Goal: Find specific page/section: Find specific page/section

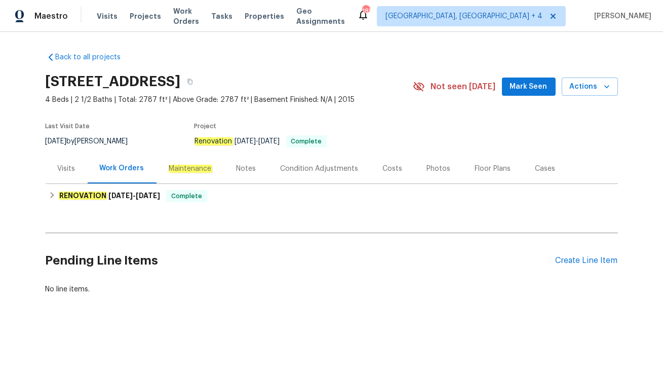
click at [64, 171] on div "Visits" at bounding box center [67, 168] width 18 height 10
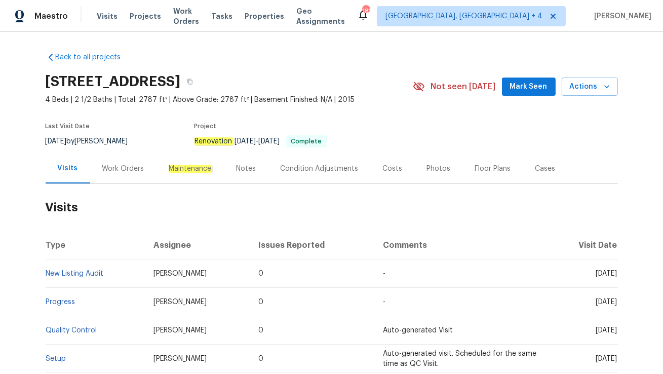
click at [114, 161] on div "Work Orders" at bounding box center [123, 168] width 66 height 30
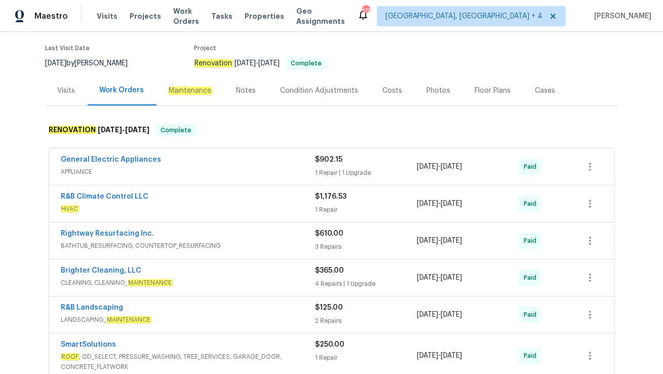
scroll to position [79, 0]
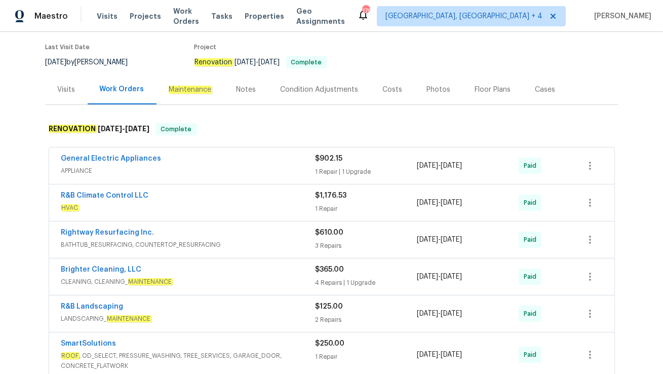
click at [64, 90] on div "Visits" at bounding box center [67, 90] width 18 height 10
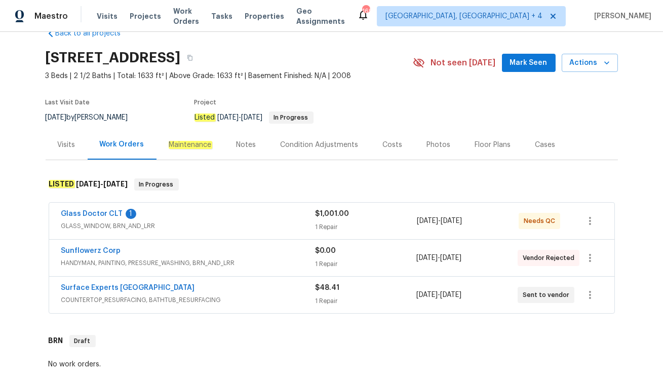
scroll to position [30, 0]
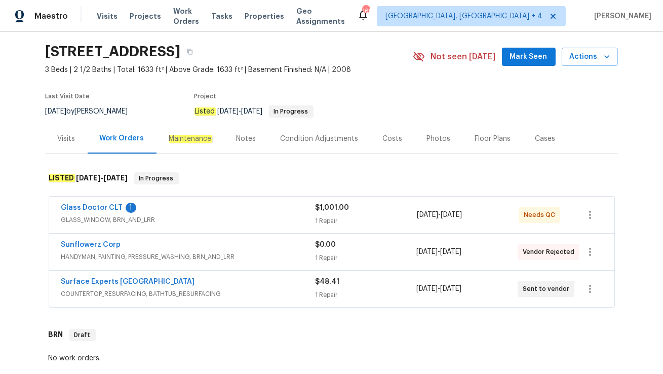
click at [202, 212] on div "Glass Doctor CLT 1" at bounding box center [188, 208] width 254 height 12
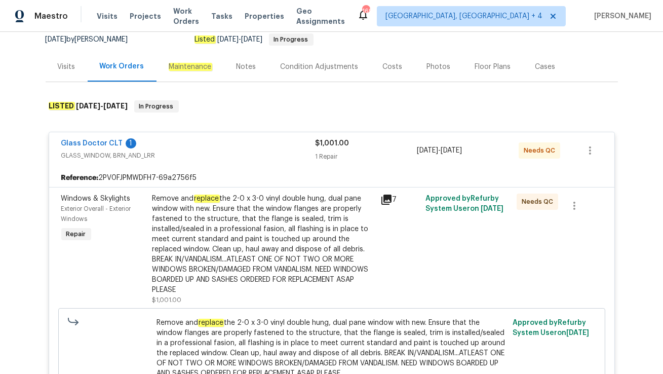
scroll to position [173, 0]
